Goal: Complete application form

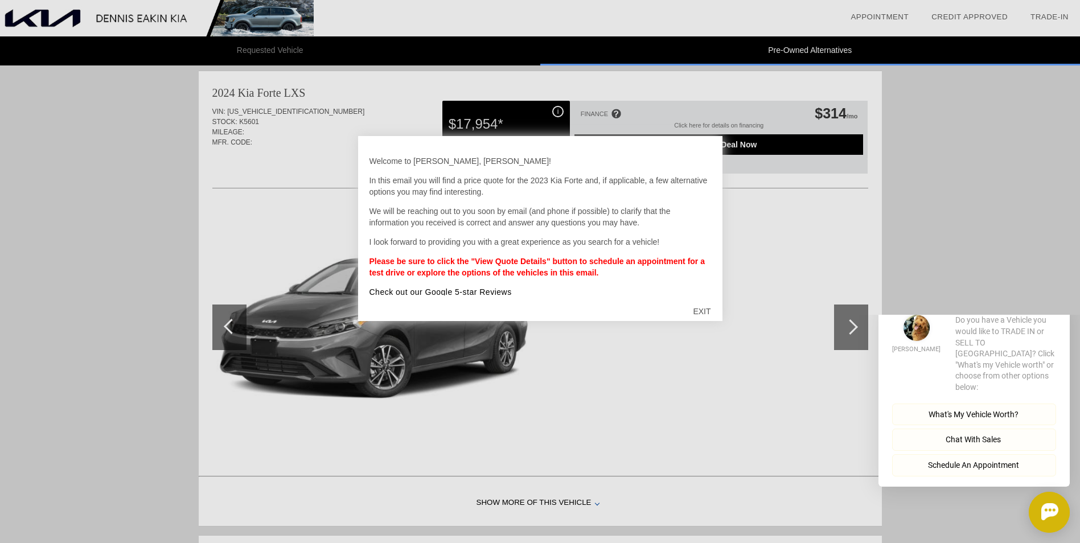
click at [696, 312] on div "EXIT" at bounding box center [702, 311] width 40 height 34
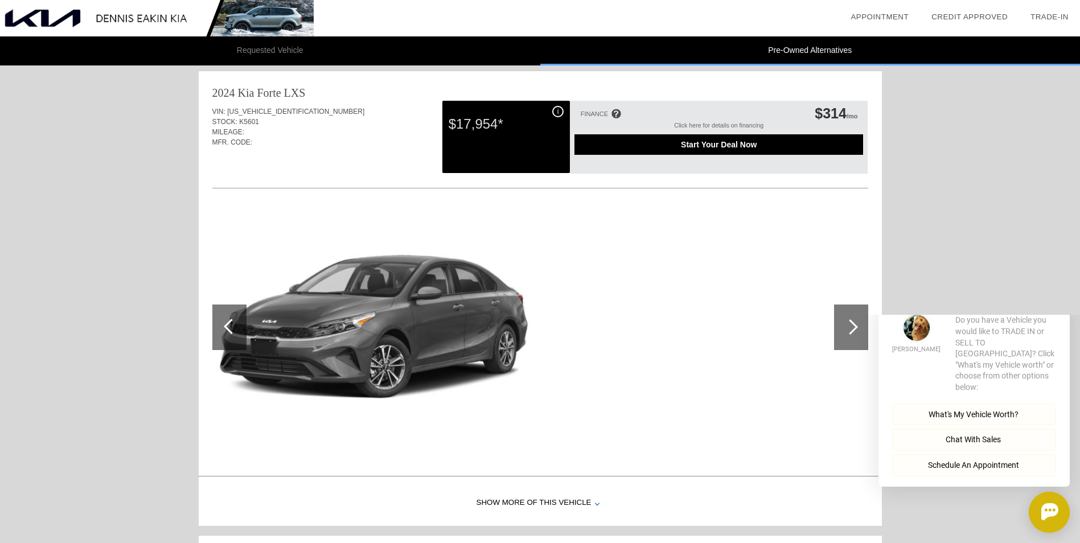
click at [848, 314] on div at bounding box center [851, 328] width 34 height 46
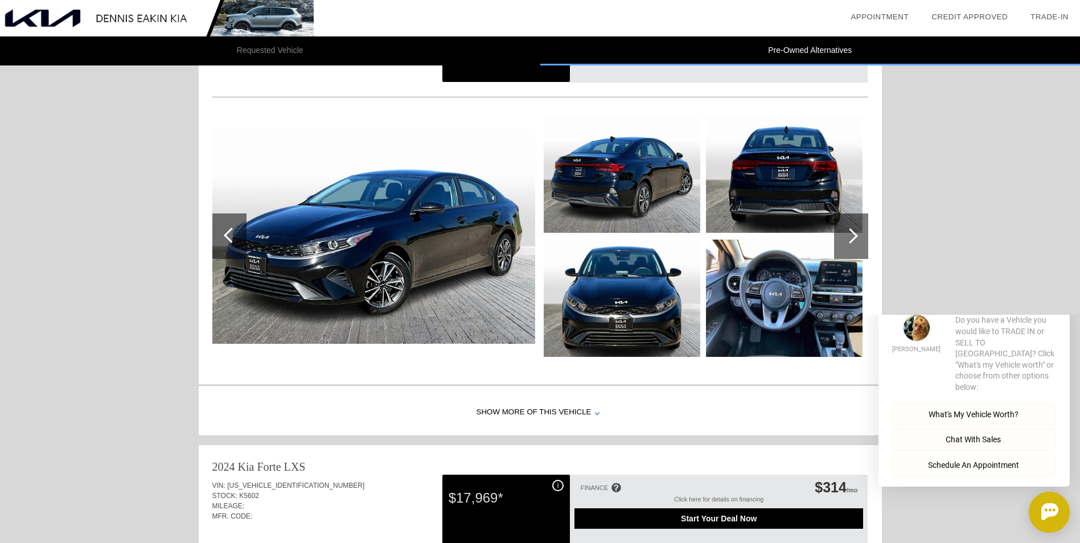
scroll to position [538, 0]
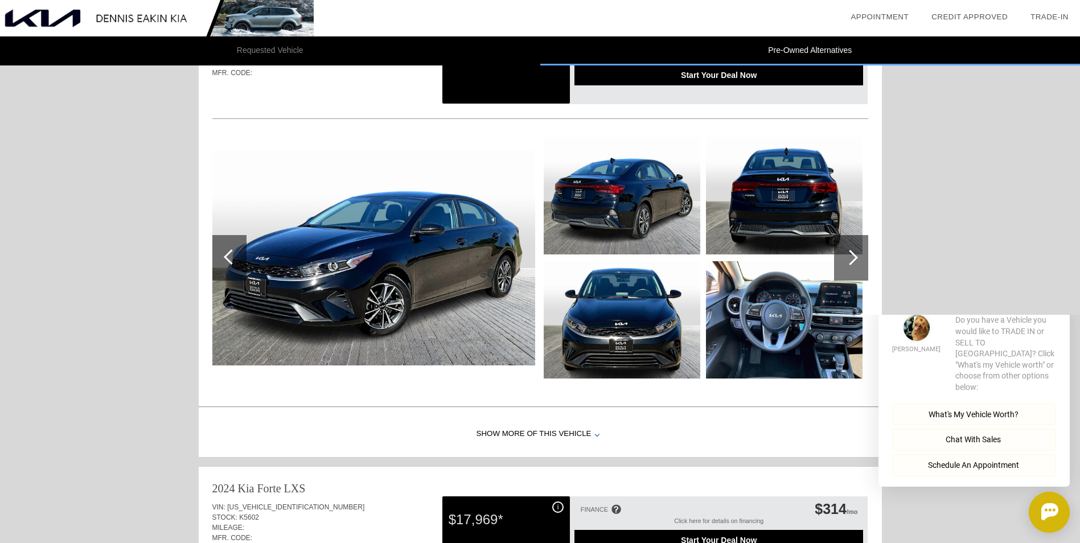
click at [859, 253] on div at bounding box center [851, 258] width 34 height 46
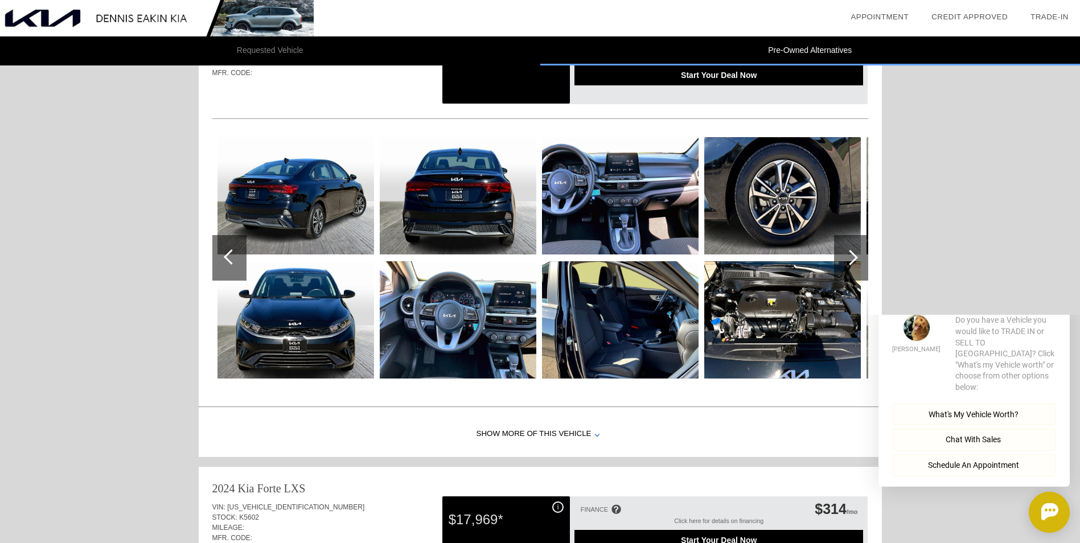
click at [859, 253] on div at bounding box center [851, 258] width 34 height 46
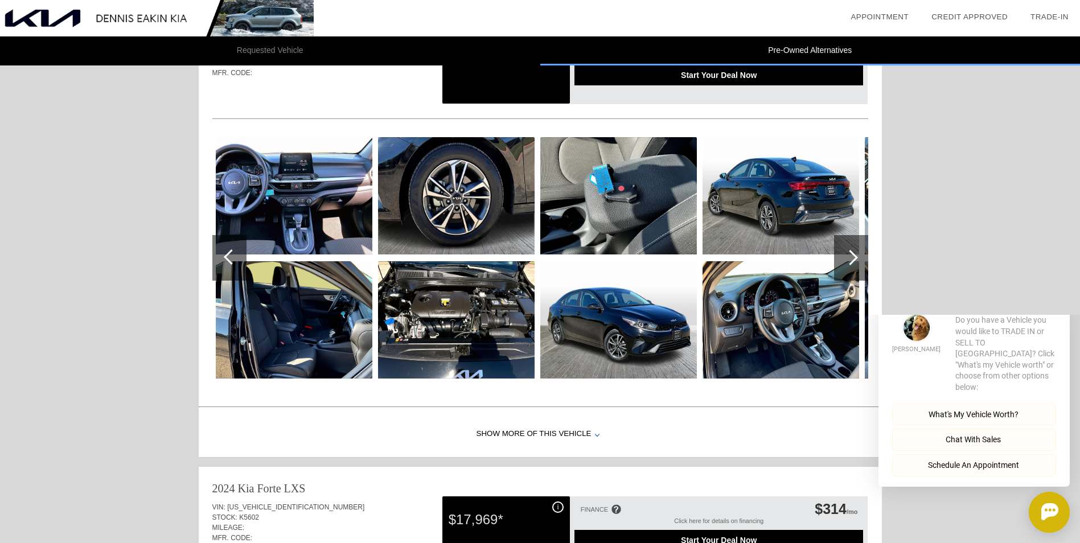
click at [859, 253] on div at bounding box center [851, 258] width 34 height 46
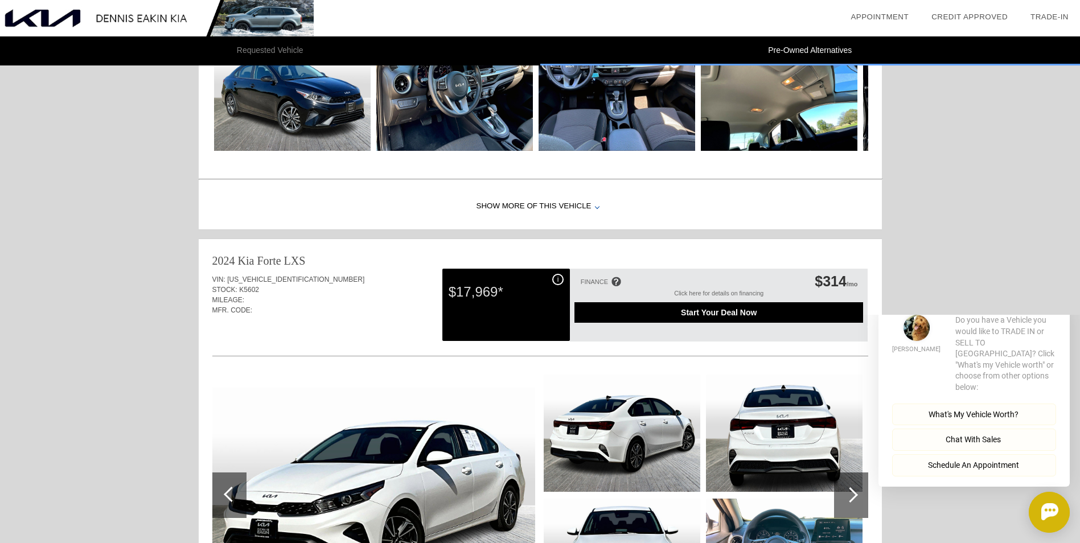
scroll to position [936, 0]
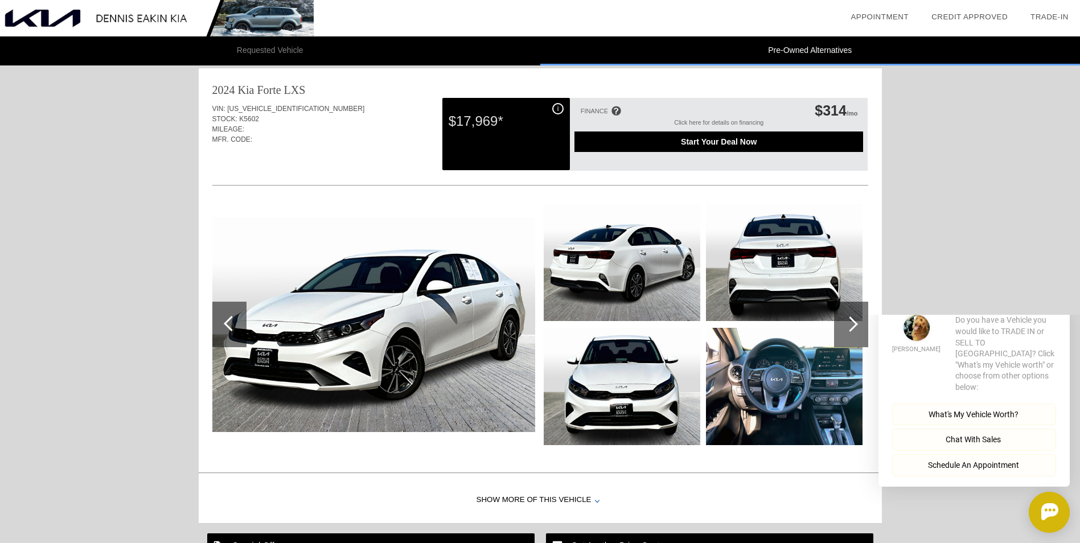
click at [858, 315] on html "Welcome! [PERSON_NAME] Do you have a Vehicle you would like to TRADE IN or SELL…" at bounding box center [967, 315] width 225 height 0
click at [854, 318] on div at bounding box center [851, 325] width 34 height 46
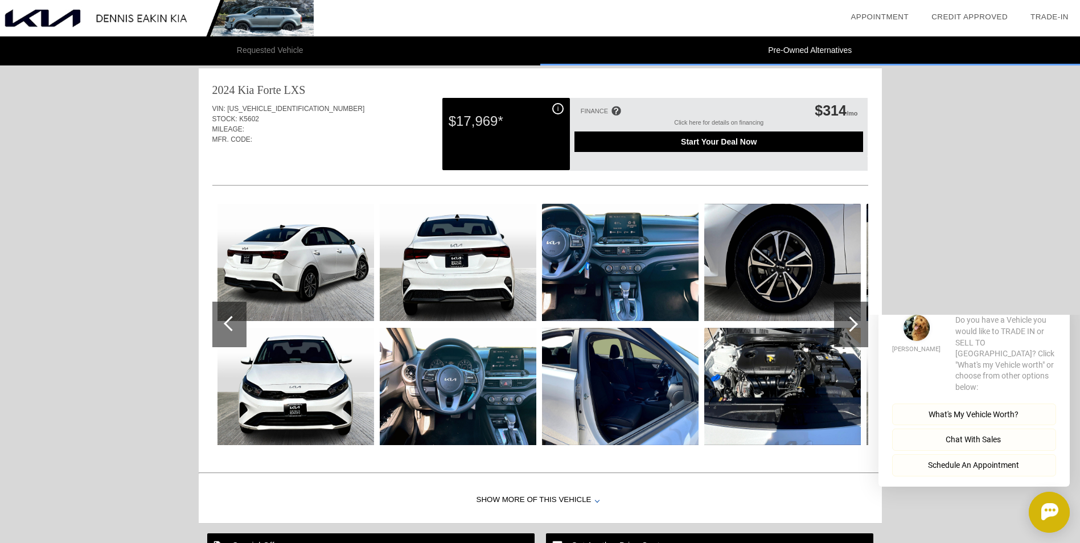
click at [618, 110] on div at bounding box center [616, 111] width 10 height 10
click at [851, 314] on div at bounding box center [851, 325] width 34 height 46
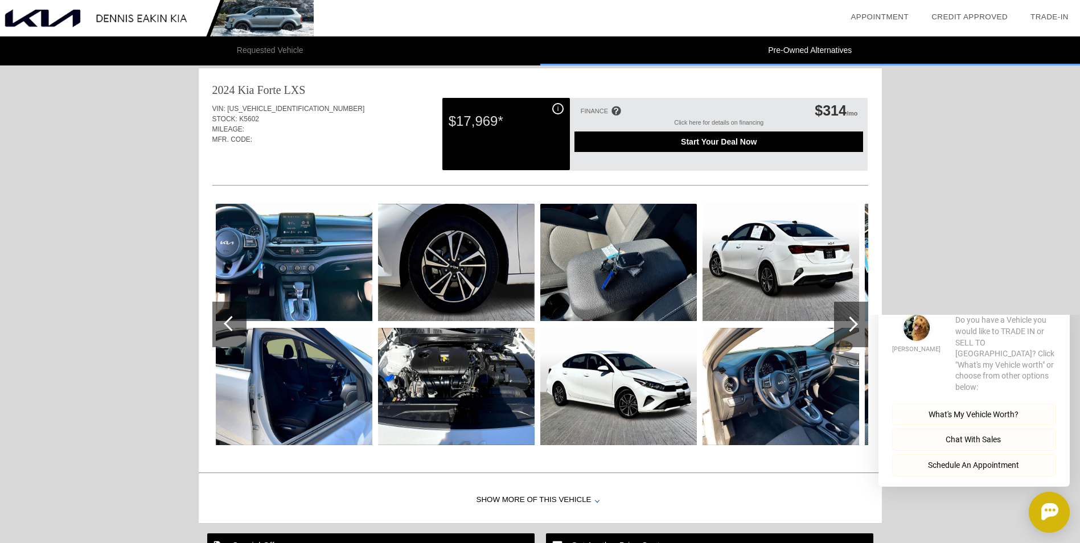
click at [852, 313] on div at bounding box center [851, 325] width 34 height 46
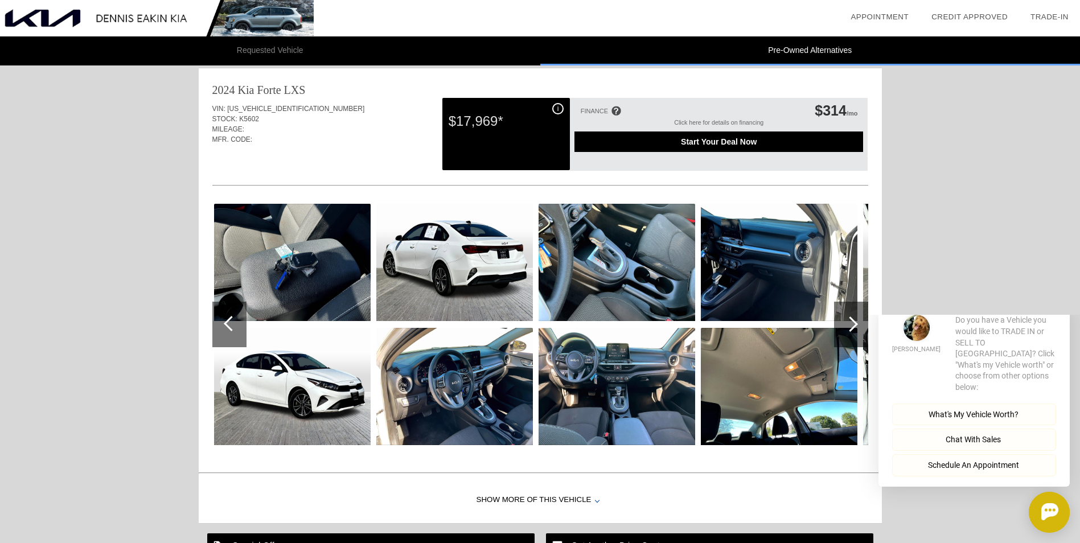
click at [854, 314] on div at bounding box center [851, 325] width 34 height 46
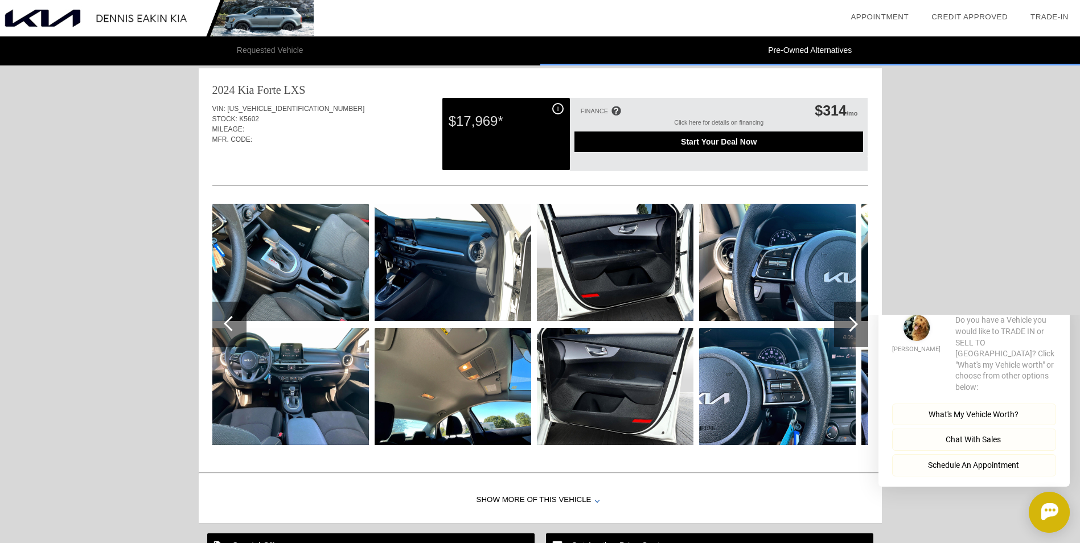
click at [854, 314] on div at bounding box center [851, 325] width 34 height 46
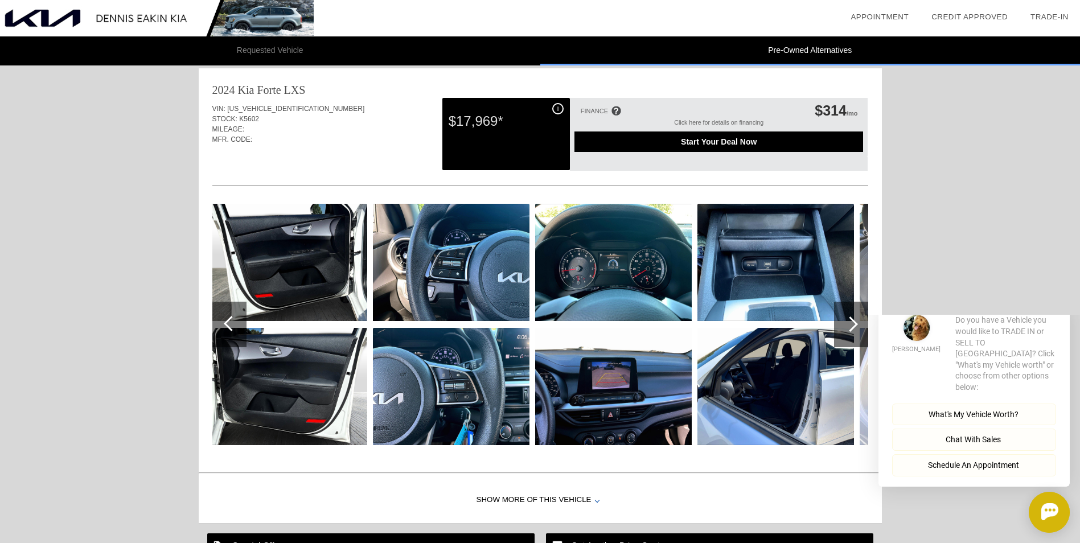
click at [854, 314] on div at bounding box center [851, 325] width 34 height 46
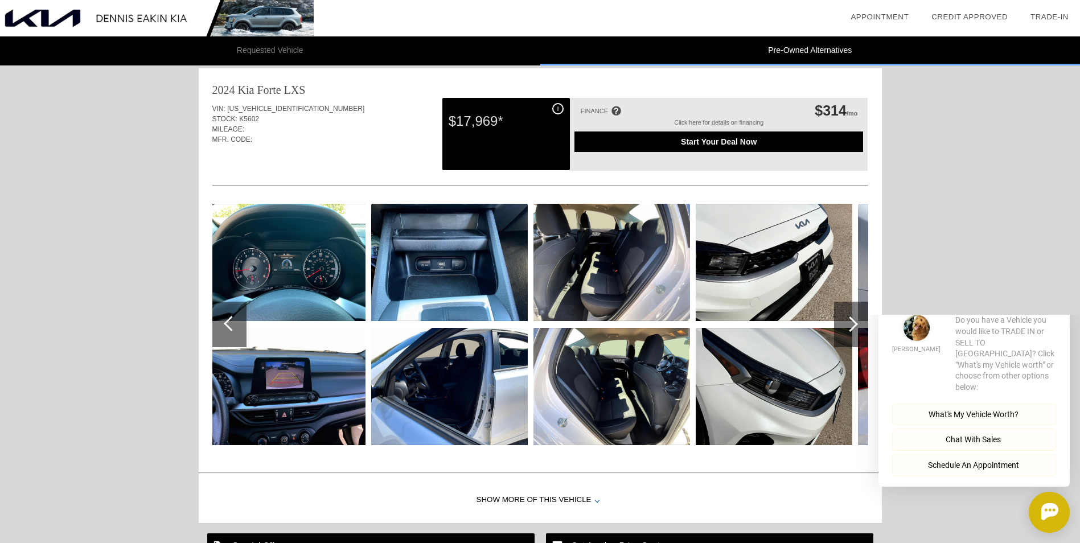
click at [854, 314] on div at bounding box center [851, 325] width 34 height 46
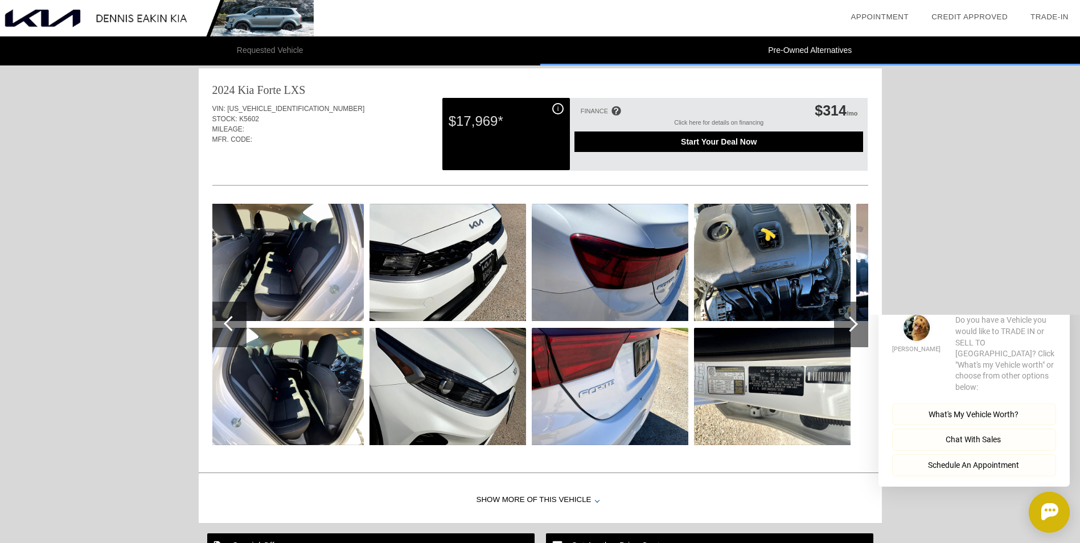
click at [854, 314] on div at bounding box center [851, 325] width 34 height 46
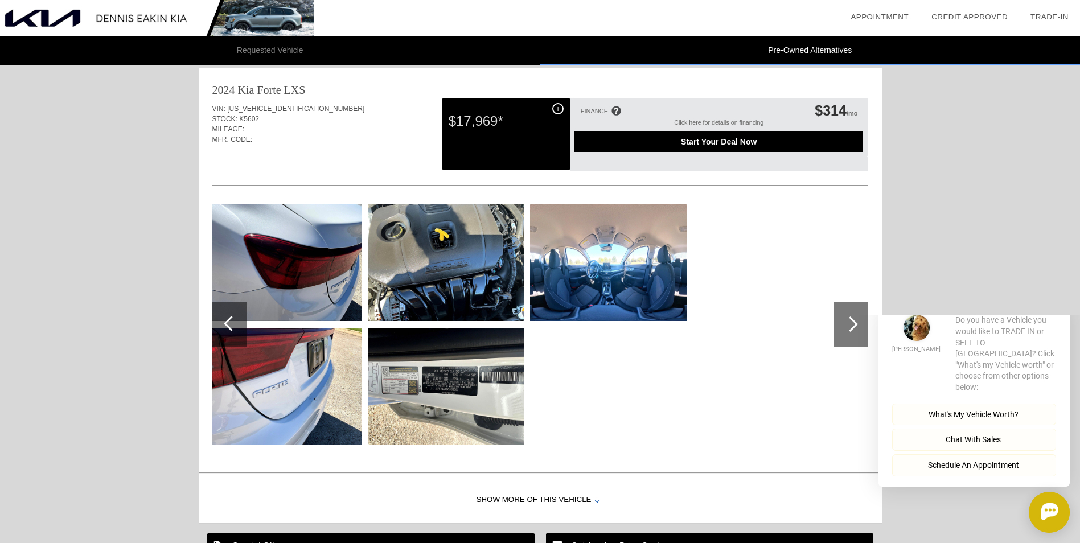
click at [692, 146] on div "Start Your Deal Now" at bounding box center [719, 142] width 289 height 20
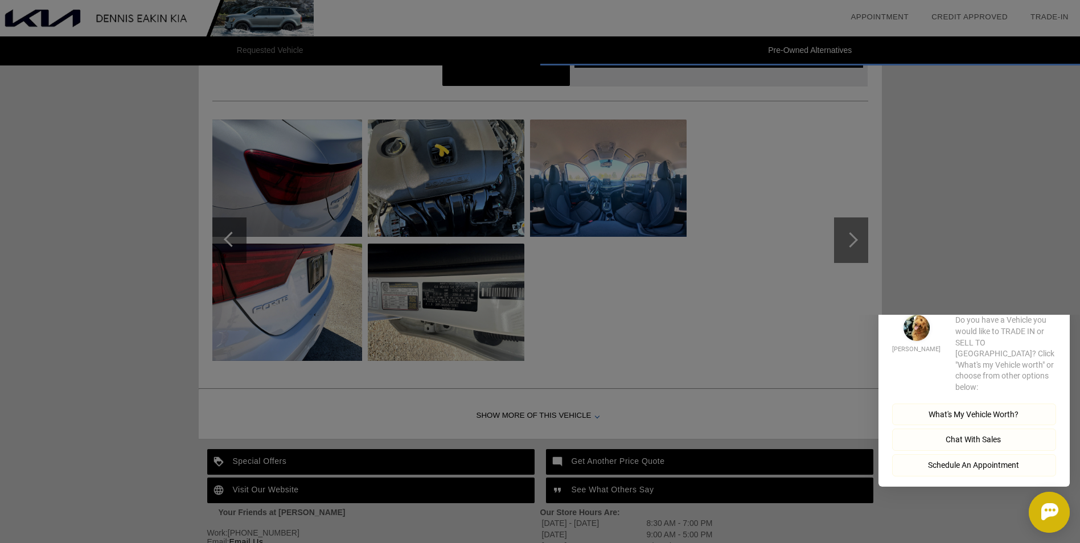
scroll to position [1050, 0]
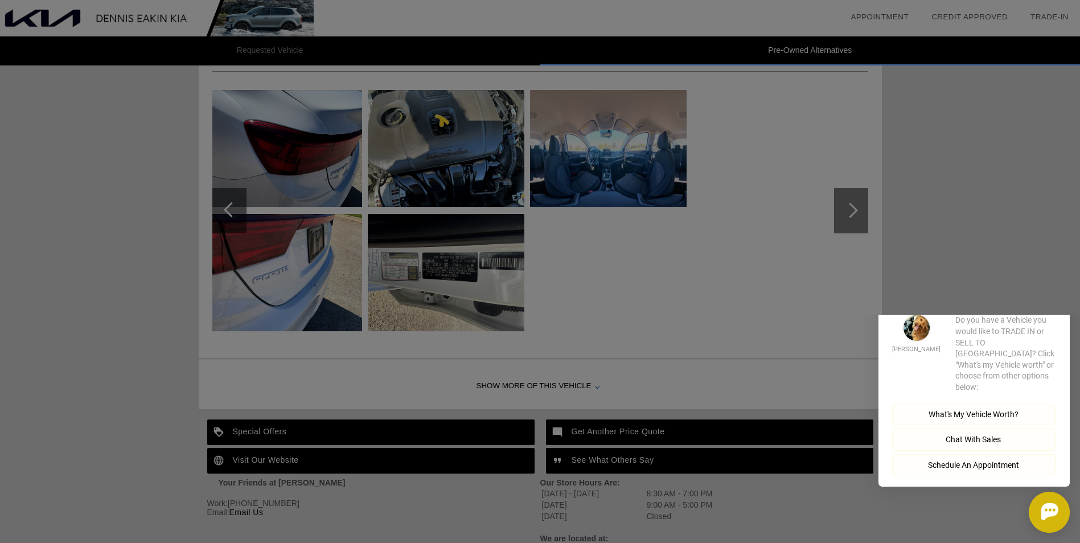
click at [1063, 300] on icon "button" at bounding box center [1063, 297] width 4 height 6
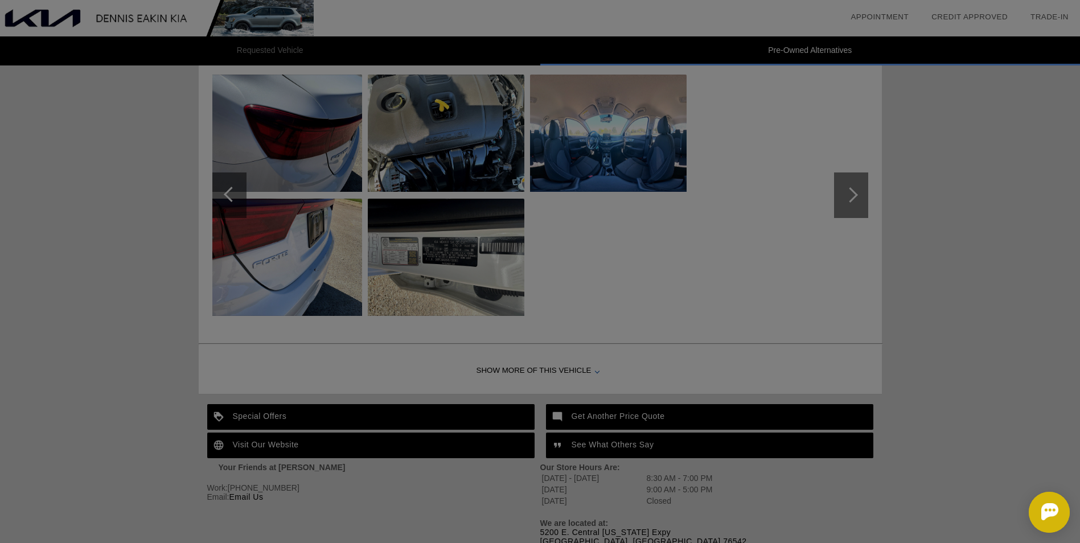
scroll to position [936, 0]
